Goal: Information Seeking & Learning: Learn about a topic

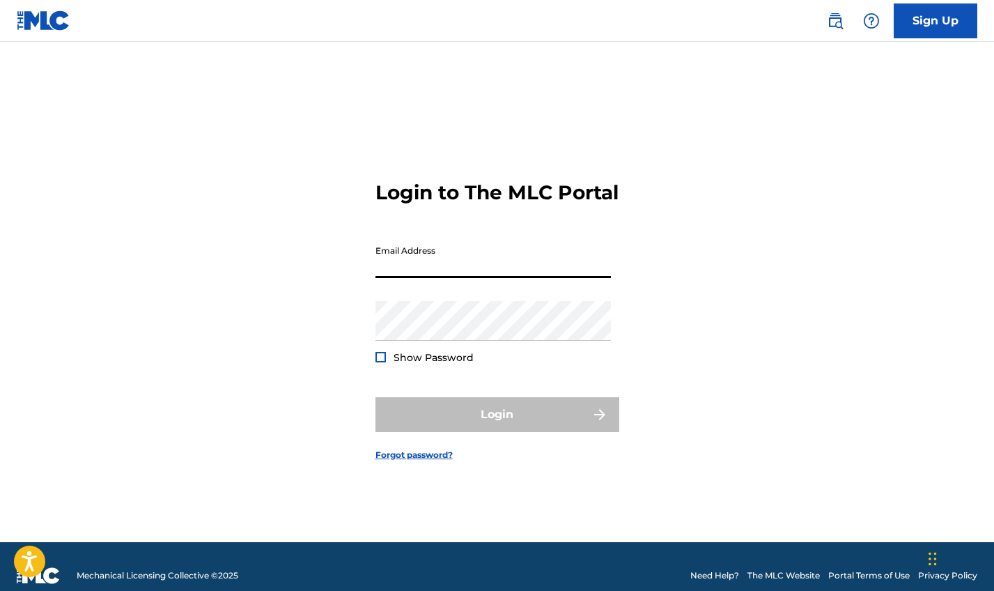
type input "[EMAIL_ADDRESS][DOMAIN_NAME]"
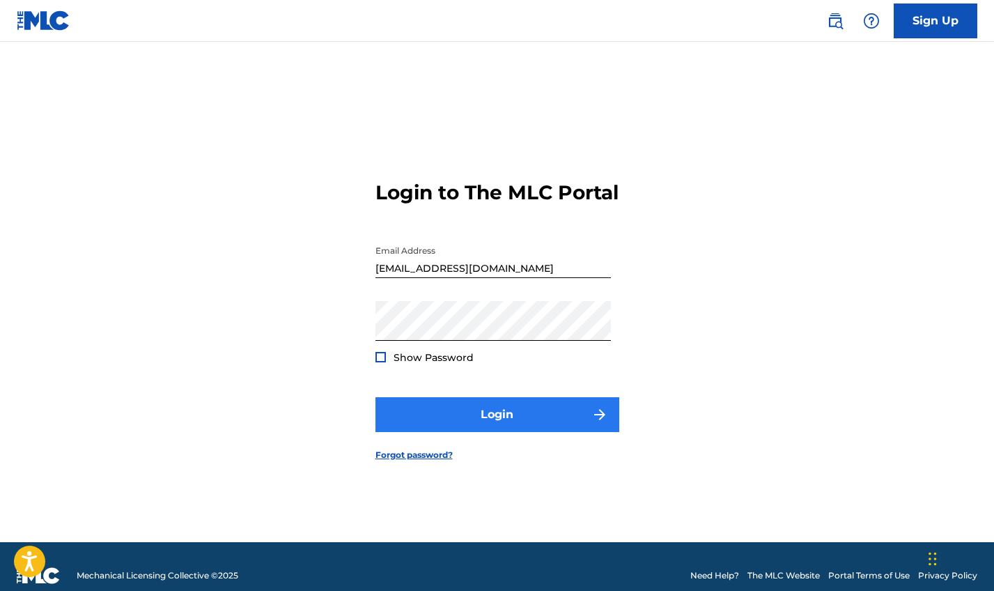
click at [512, 419] on button "Login" at bounding box center [497, 414] width 244 height 35
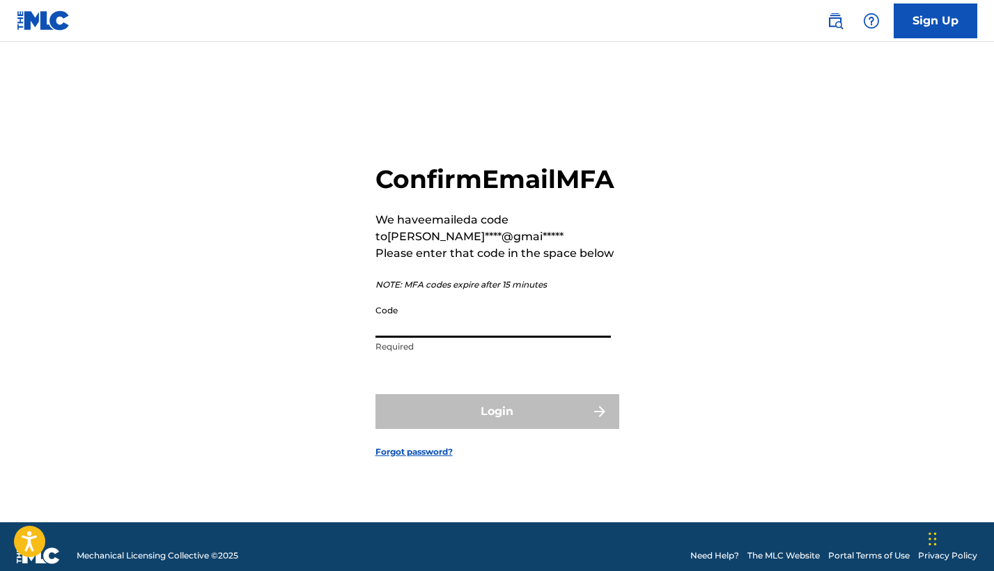
click at [426, 335] on input "Code" at bounding box center [492, 318] width 235 height 40
paste input "765456"
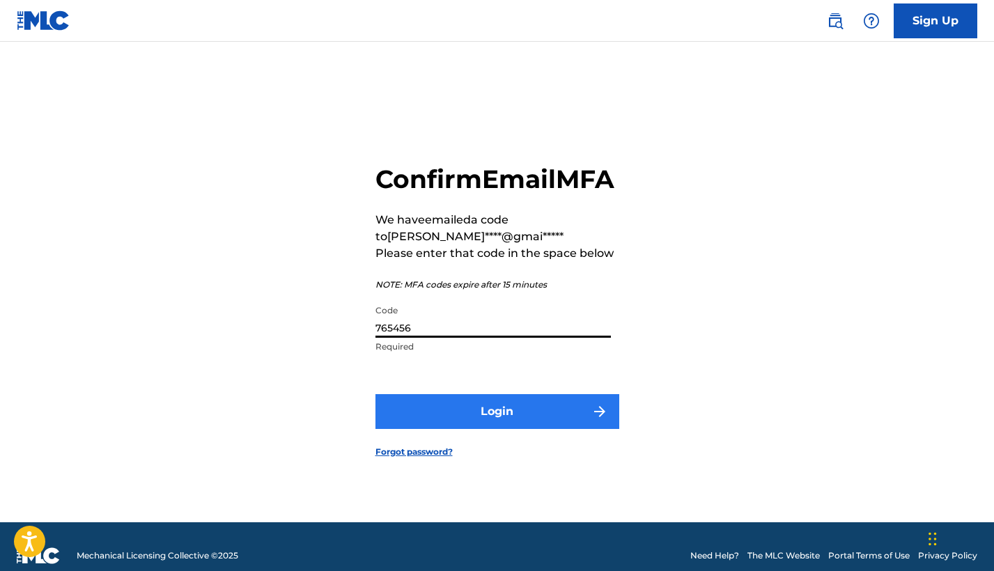
type input "765456"
click at [474, 428] on button "Login" at bounding box center [497, 411] width 244 height 35
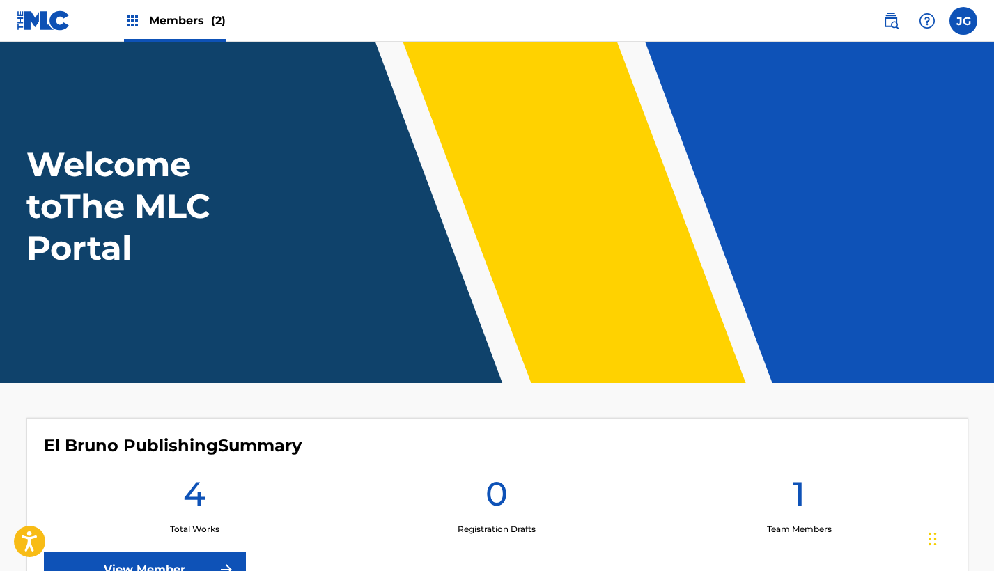
click at [208, 22] on span "Members (2)" at bounding box center [187, 21] width 77 height 16
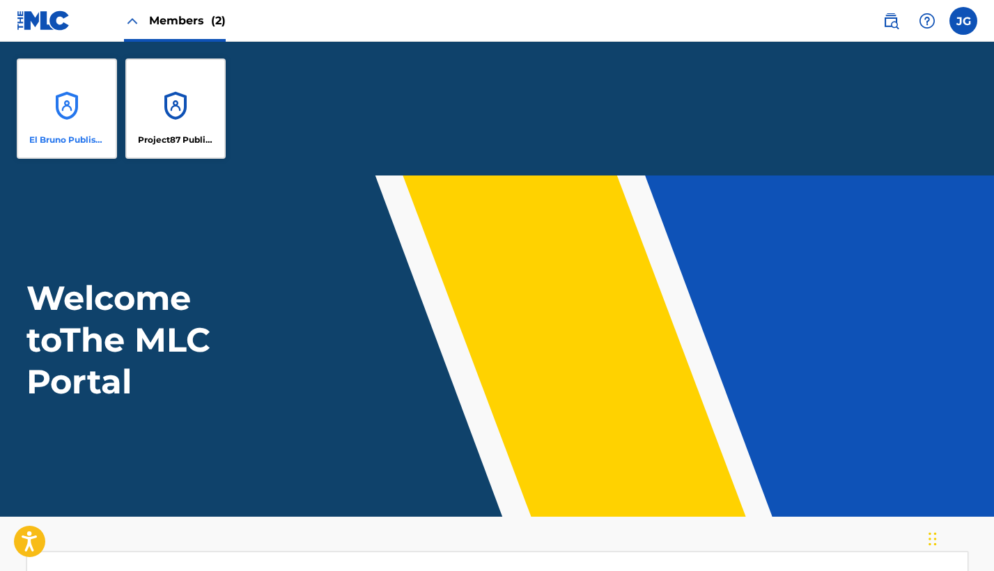
click at [86, 103] on div "El Bruno Publishing" at bounding box center [67, 109] width 100 height 100
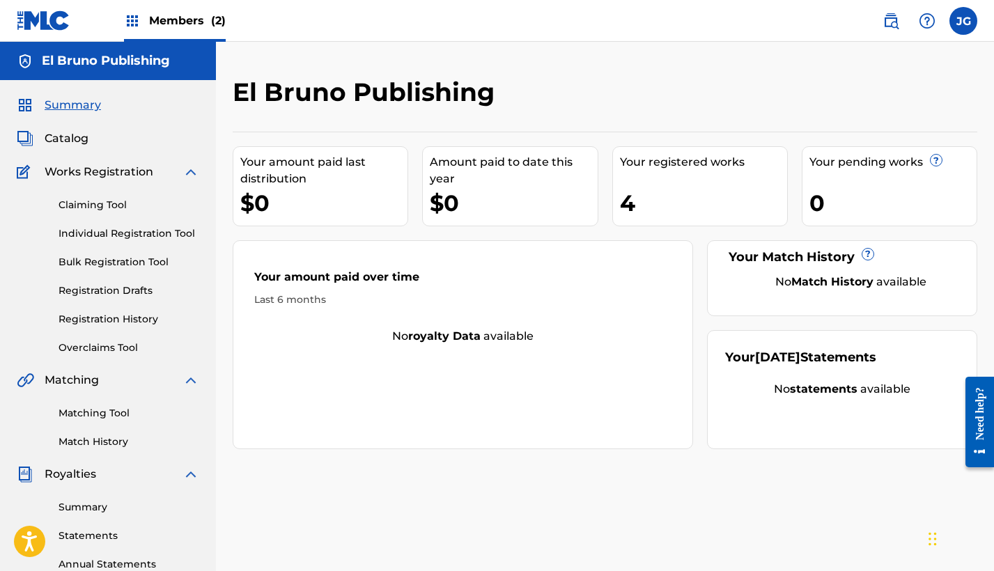
click at [669, 174] on div "Your registered works 4" at bounding box center [700, 186] width 176 height 80
click at [70, 137] on span "Catalog" at bounding box center [67, 138] width 44 height 17
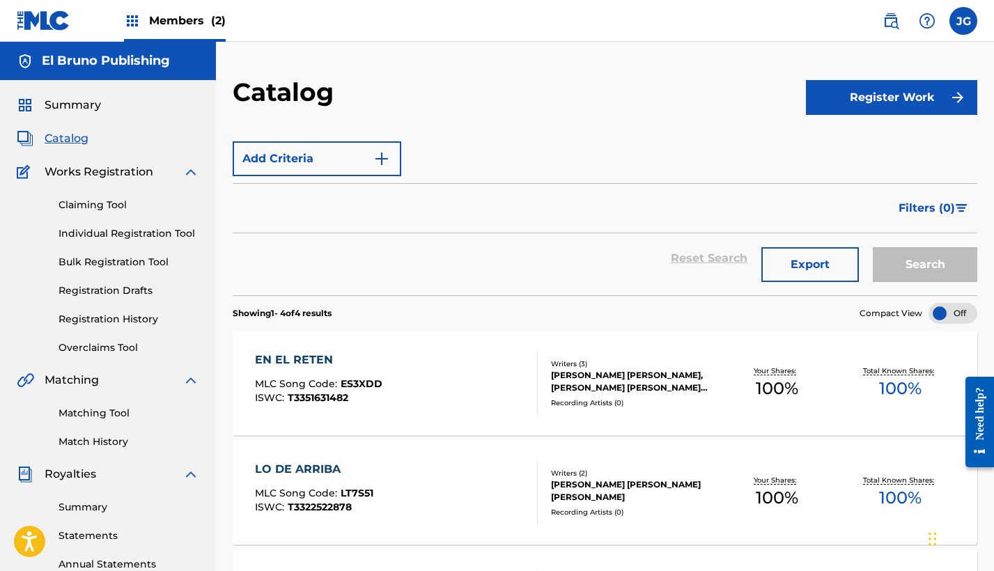
click at [695, 375] on div "[PERSON_NAME] [PERSON_NAME], [PERSON_NAME] [PERSON_NAME] [PERSON_NAME]" at bounding box center [633, 381] width 164 height 25
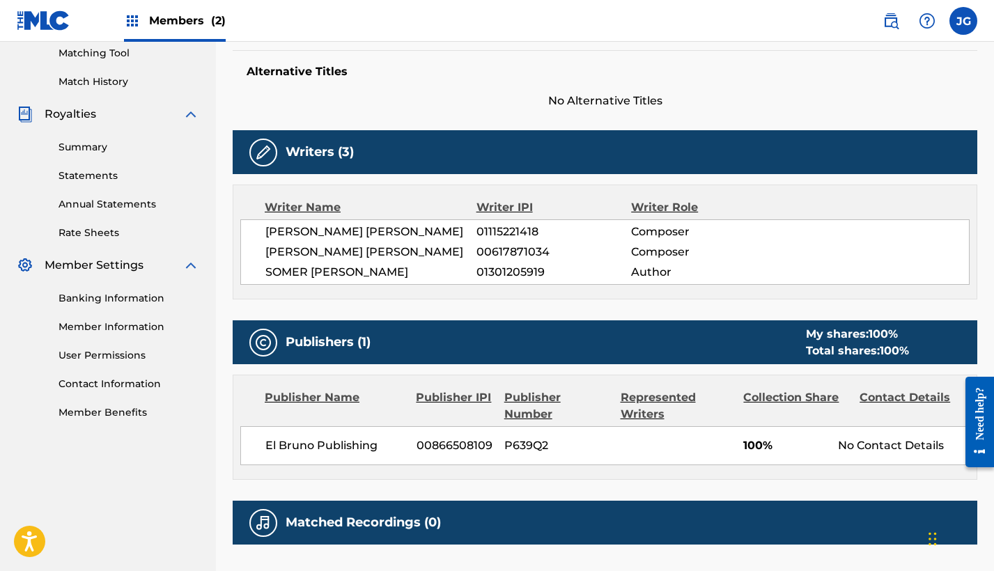
scroll to position [481, 0]
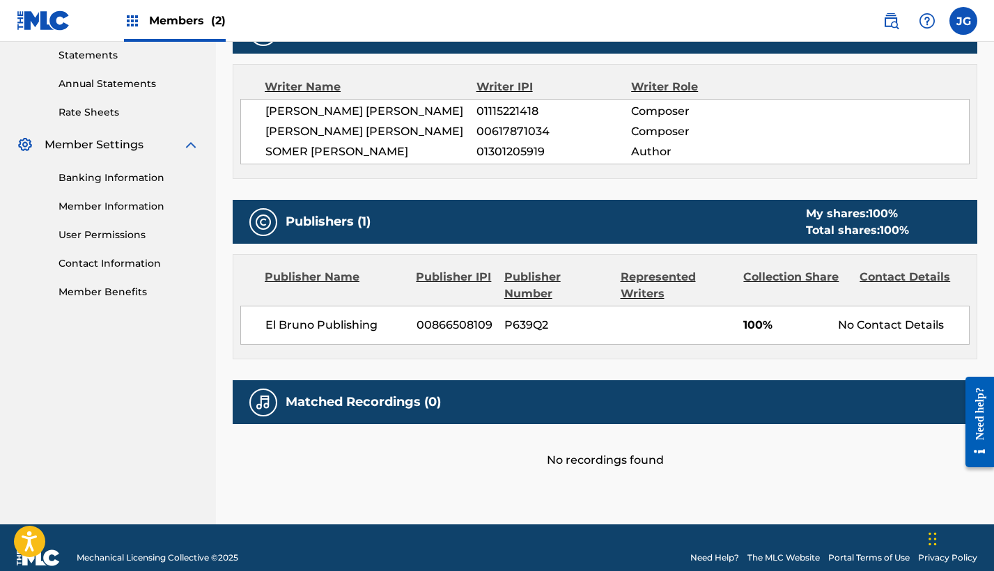
click at [428, 400] on h5 "Matched Recordings (0)" at bounding box center [363, 402] width 155 height 16
click at [499, 395] on div "Matched Recordings (0)" at bounding box center [605, 402] width 744 height 44
drag, startPoint x: 354, startPoint y: 400, endPoint x: 377, endPoint y: 397, distance: 23.9
click at [354, 400] on h5 "Matched Recordings (0)" at bounding box center [363, 402] width 155 height 16
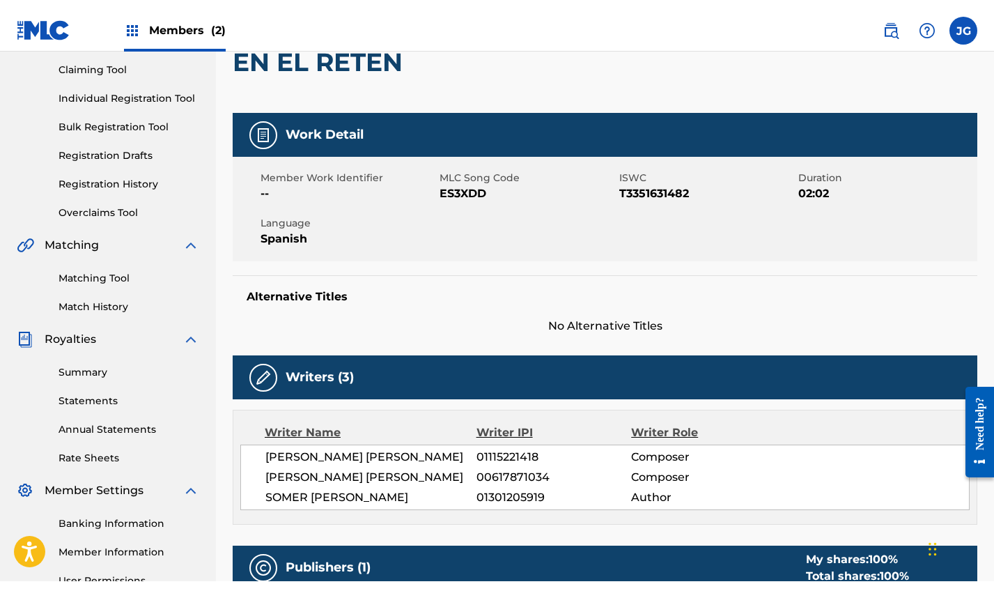
scroll to position [0, 0]
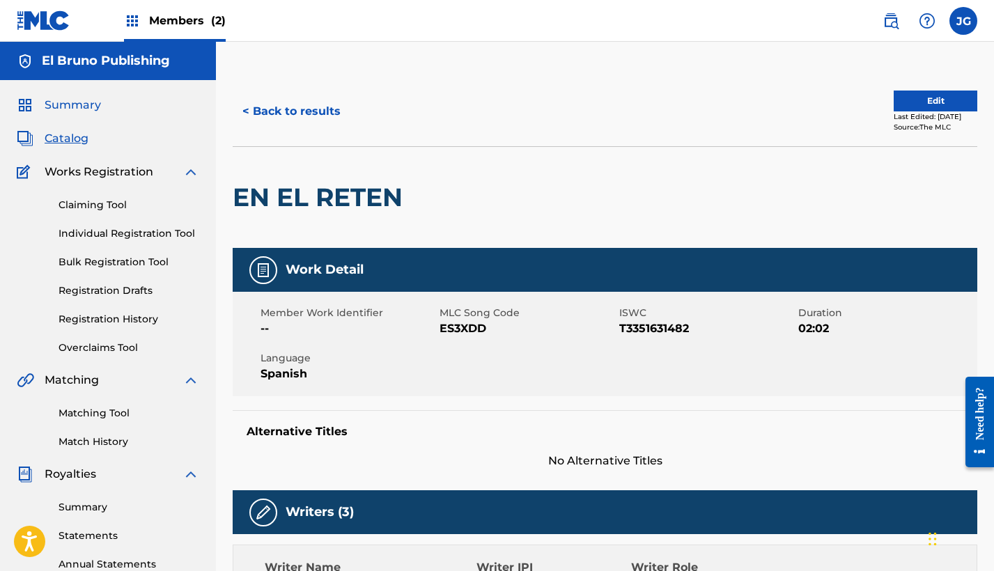
click at [79, 107] on span "Summary" at bounding box center [73, 105] width 56 height 17
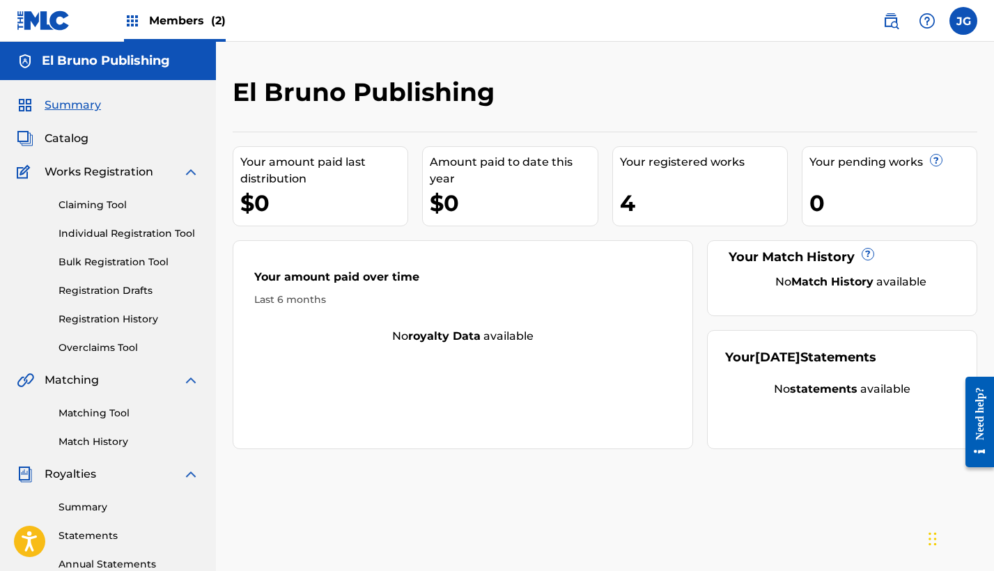
click at [632, 198] on div "4" at bounding box center [703, 202] width 167 height 31
